Goal: Find contact information: Find contact information

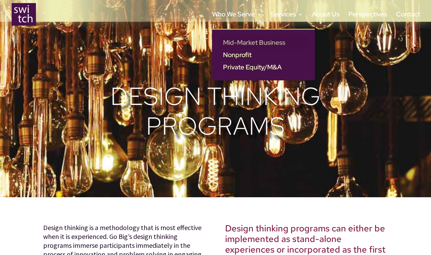
click at [267, 42] on link "Mid-Market Business" at bounding box center [263, 43] width 89 height 12
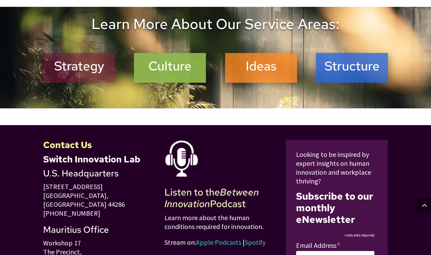
scroll to position [439, 0]
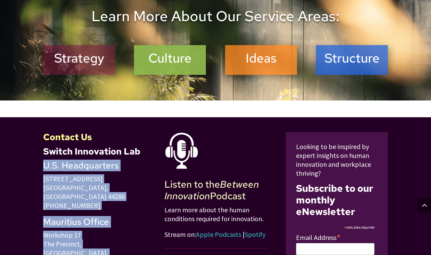
drag, startPoint x: 101, startPoint y: 239, endPoint x: 33, endPoint y: 156, distance: 107.3
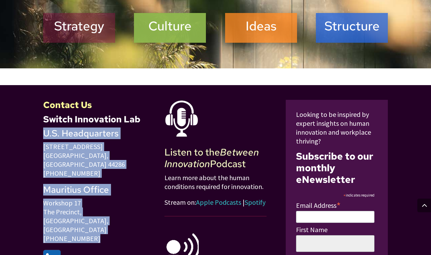
scroll to position [468, 0]
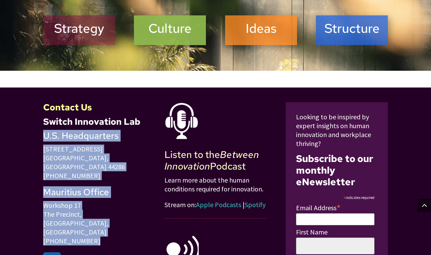
click at [83, 172] on span "[PHONE_NUMBER]" at bounding box center [71, 176] width 57 height 9
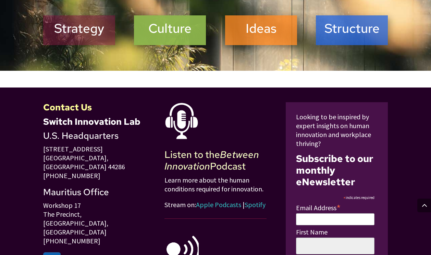
drag, startPoint x: 97, startPoint y: 158, endPoint x: 34, endPoint y: 128, distance: 69.1
click at [34, 128] on div "Contact Us Switch Innovation Lab U.S. Headquarters [STREET_ADDRESS] [PHONE_NUMB…" at bounding box center [215, 240] width 431 height 304
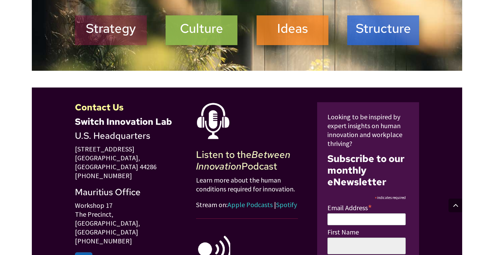
scroll to position [467, 0]
